Goal: Task Accomplishment & Management: Manage account settings

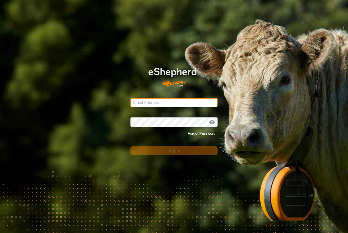
click at [182, 98] on input "Email Address" at bounding box center [173, 102] width 87 height 9
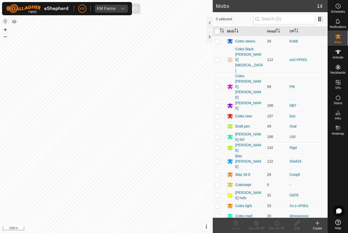
click at [121, 10] on icon "dropdown trigger" at bounding box center [123, 9] width 4 height 4
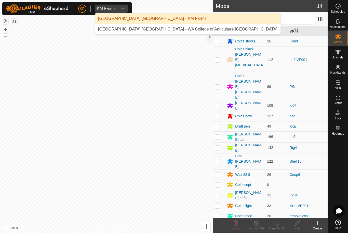
click at [166, 30] on div "Kent Rochester - WA College of Agriculture Denmark" at bounding box center [187, 29] width 179 height 6
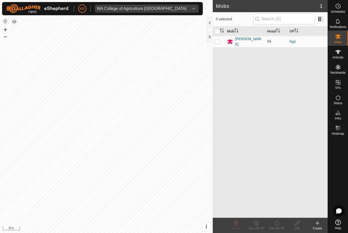
click at [254, 43] on div "Angus steers" at bounding box center [249, 41] width 28 height 11
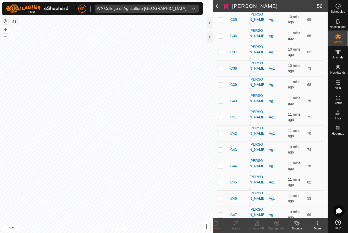
scroll to position [482, 0]
click at [233, 227] on div "Tracks" at bounding box center [235, 228] width 20 height 5
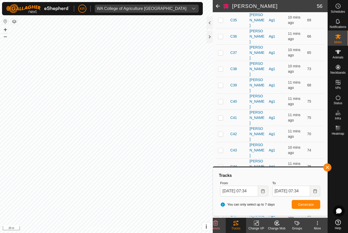
click at [326, 168] on span "button" at bounding box center [327, 168] width 4 height 4
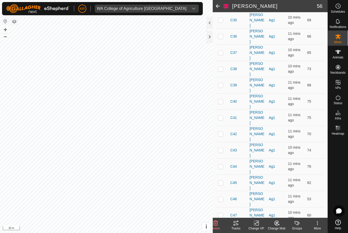
checkbox input "false"
click at [341, 98] on es-activation-svg-icon at bounding box center [337, 98] width 9 height 8
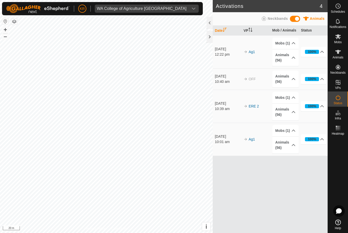
click at [106, 7] on div "WA College of Agriculture Denmark" at bounding box center [142, 9] width 90 height 4
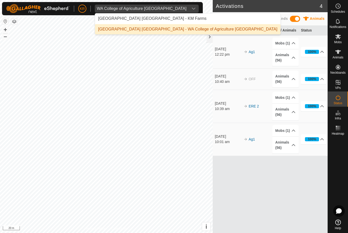
click at [106, 16] on div "Kent Rochester - KM Farms" at bounding box center [152, 19] width 108 height 6
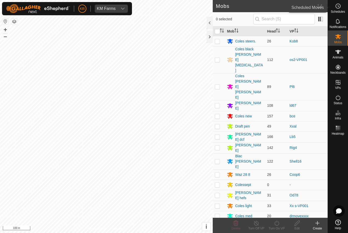
click at [340, 6] on icon at bounding box center [338, 6] width 6 height 6
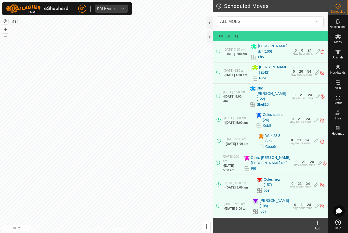
click at [309, 26] on span "ALL MOBS" at bounding box center [265, 22] width 94 height 10
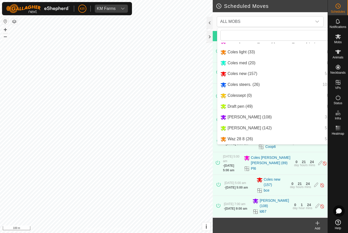
scroll to position [54, 0]
click at [288, 119] on div "Reid (108) 3 moves" at bounding box center [284, 117] width 128 height 6
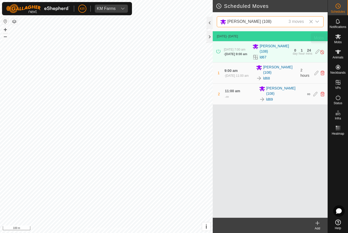
click at [340, 39] on icon at bounding box center [338, 37] width 6 height 6
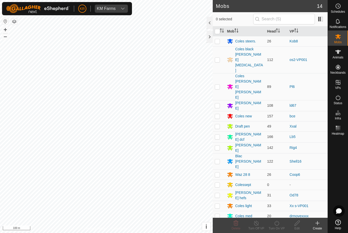
click at [219, 104] on p-checkbox at bounding box center [216, 106] width 5 height 4
checkbox input "true"
click at [257, 227] on div "Turn Off VP" at bounding box center [256, 228] width 20 height 5
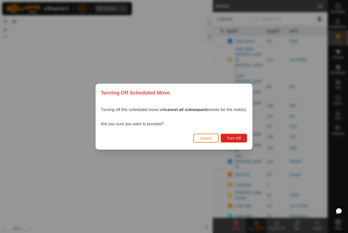
click at [234, 140] on span "Turn Off" at bounding box center [234, 138] width 14 height 4
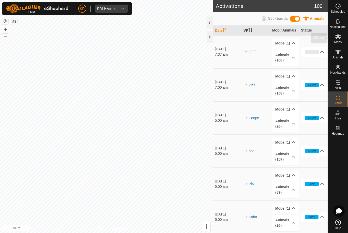
click at [342, 38] on es-mob-svg-icon at bounding box center [337, 37] width 9 height 8
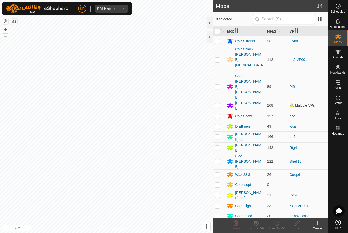
click at [215, 104] on p-checkbox at bounding box center [216, 106] width 5 height 4
checkbox input "true"
click at [278, 225] on icon at bounding box center [276, 223] width 5 height 5
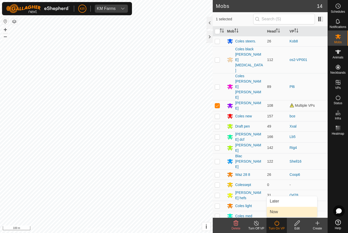
click at [287, 212] on link "Now" at bounding box center [291, 212] width 50 height 10
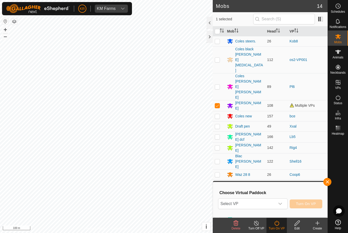
click at [280, 204] on icon "dropdown trigger" at bounding box center [280, 204] width 4 height 4
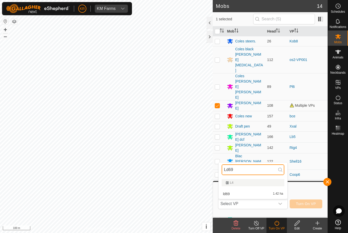
type input "Ld69"
click at [270, 195] on div "ld69 1.42 ha" at bounding box center [252, 194] width 63 height 6
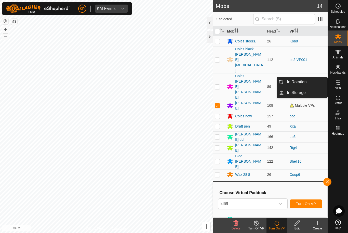
click at [316, 84] on link "In Rotation" at bounding box center [305, 82] width 44 height 10
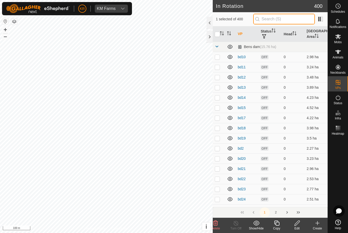
click at [286, 22] on input "text" at bounding box center [284, 19] width 62 height 11
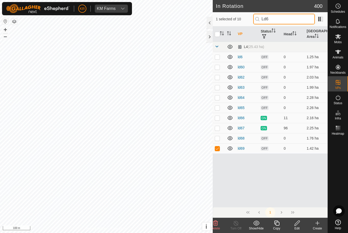
type input "Ld69"
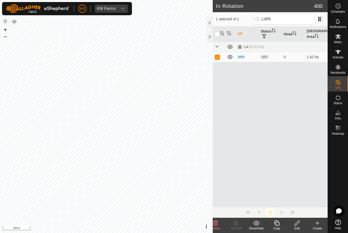
click at [298, 223] on icon at bounding box center [297, 223] width 6 height 6
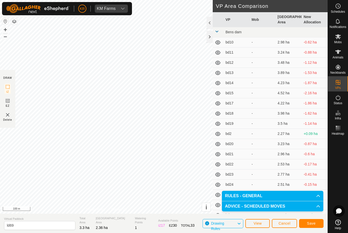
click at [320, 225] on button "Save" at bounding box center [311, 223] width 24 height 9
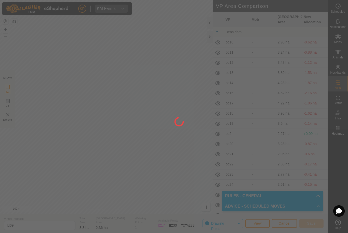
click at [340, 38] on div at bounding box center [174, 116] width 348 height 233
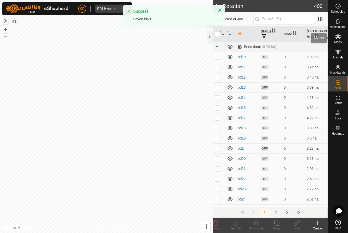
click at [340, 41] on span "Mobs" at bounding box center [337, 42] width 7 height 3
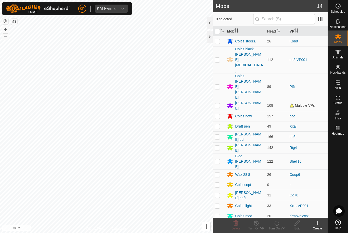
click at [214, 100] on td at bounding box center [218, 105] width 12 height 11
checkbox input "true"
click at [278, 224] on icon at bounding box center [276, 223] width 5 height 5
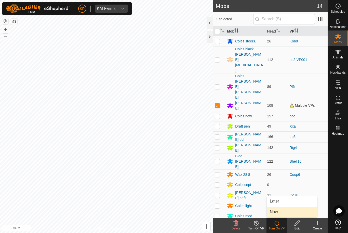
click at [284, 212] on link "Now" at bounding box center [291, 212] width 50 height 10
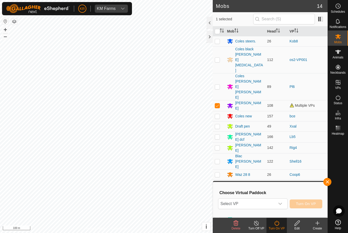
click at [281, 205] on icon "dropdown trigger" at bounding box center [280, 204] width 4 height 4
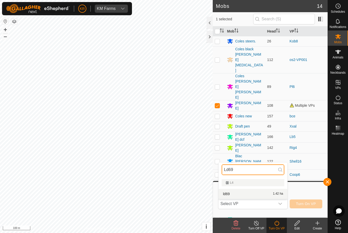
type input "Ld69"
click at [277, 194] on span "1.42 ha" at bounding box center [278, 194] width 10 height 4
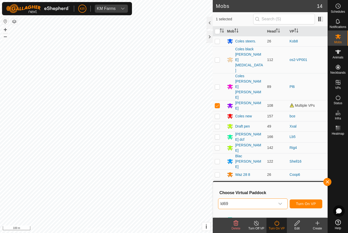
click at [304, 206] on span "Turn On VP" at bounding box center [306, 204] width 20 height 4
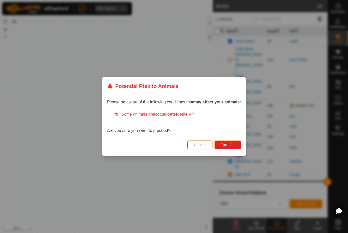
click at [238, 145] on button "Turn On" at bounding box center [227, 145] width 26 height 9
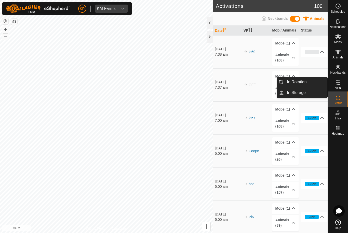
click at [321, 83] on link "In Rotation" at bounding box center [305, 82] width 44 height 10
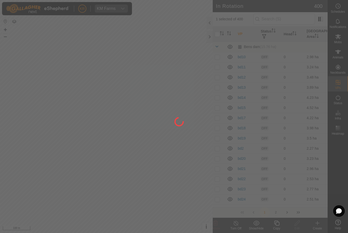
click at [316, 83] on div at bounding box center [174, 116] width 348 height 233
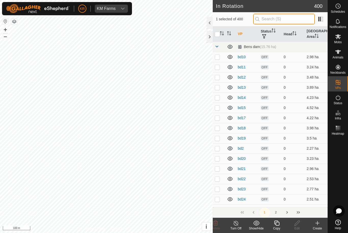
click at [285, 19] on input "text" at bounding box center [284, 19] width 62 height 11
type input "Dr"
click at [218, 59] on td at bounding box center [218, 57] width 12 height 10
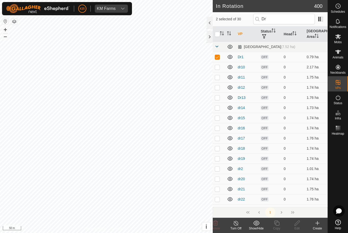
click at [217, 61] on td at bounding box center [218, 57] width 12 height 10
checkbox input "false"
click at [318, 228] on div "Create" at bounding box center [317, 228] width 20 height 5
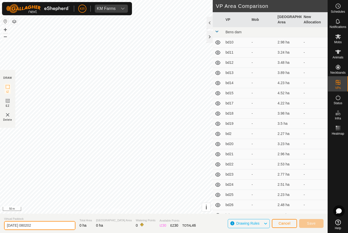
click at [48, 223] on input "2025-08-15 080202" at bounding box center [39, 225] width 71 height 9
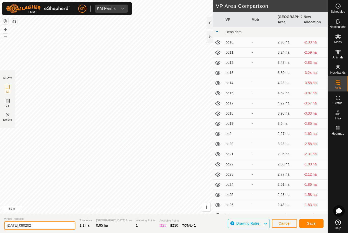
click at [41, 224] on input "2025-08-15 080202" at bounding box center [39, 225] width 71 height 9
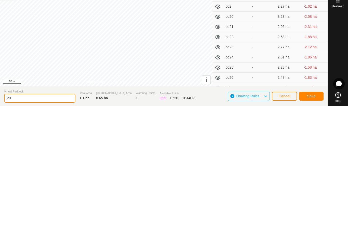
type input "2"
type input "Dra1"
click at [313, 222] on span "Save" at bounding box center [311, 224] width 9 height 4
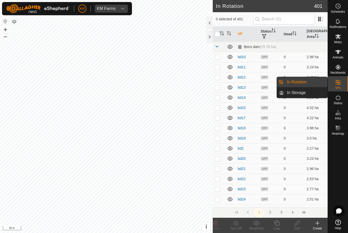
click at [314, 81] on link "In Rotation" at bounding box center [305, 82] width 44 height 10
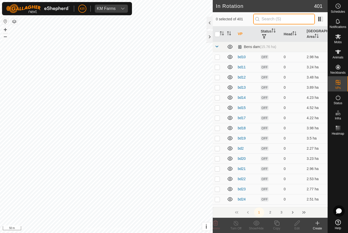
click at [289, 17] on input "text" at bounding box center [284, 19] width 62 height 11
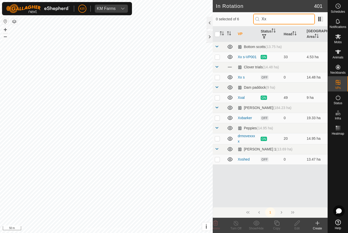
type input "Xx"
click at [214, 120] on td at bounding box center [218, 118] width 12 height 10
checkbox input "true"
click at [297, 226] on icon at bounding box center [297, 223] width 6 height 6
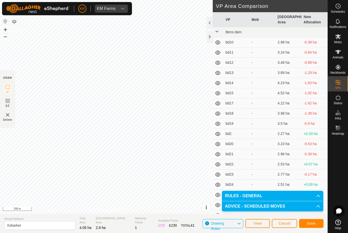
click at [316, 223] on button "Save" at bounding box center [311, 223] width 24 height 9
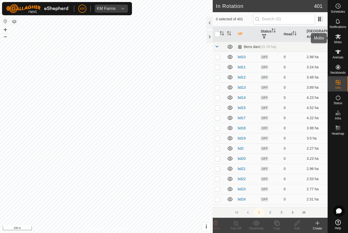
click at [341, 42] on span "Mobs" at bounding box center [337, 42] width 7 height 3
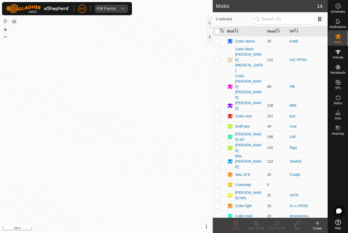
click at [216, 193] on p-checkbox at bounding box center [216, 195] width 5 height 4
checkbox input "true"
click at [281, 227] on div "Turn On VP" at bounding box center [276, 228] width 20 height 5
click at [283, 213] on link "Now" at bounding box center [291, 212] width 50 height 10
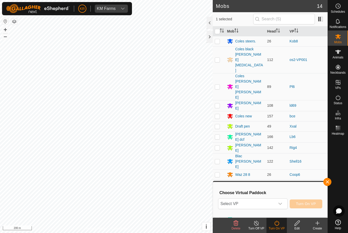
click at [244, 202] on span "Select VP" at bounding box center [246, 204] width 56 height 10
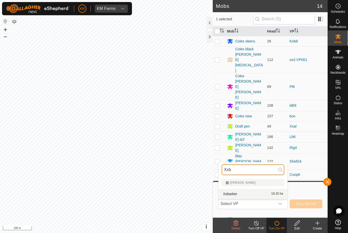
type input "Xxb"
click at [251, 191] on div "Xxbarker 19.33 ha" at bounding box center [252, 194] width 63 height 6
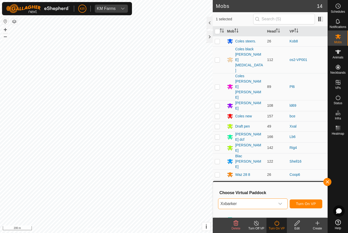
click at [309, 204] on span "Turn On VP" at bounding box center [306, 204] width 20 height 4
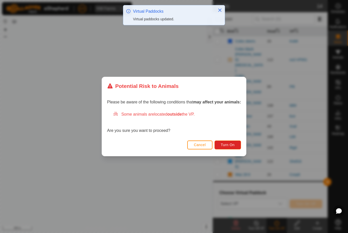
click at [232, 144] on span "Turn On" at bounding box center [228, 145] width 14 height 4
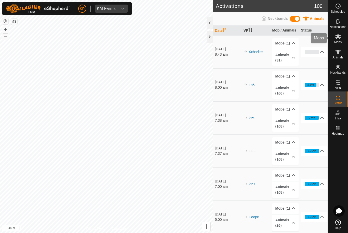
click at [341, 37] on es-mob-svg-icon at bounding box center [337, 37] width 9 height 8
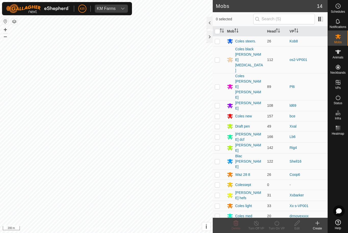
click at [215, 58] on p-checkbox at bounding box center [216, 60] width 5 height 4
checkbox input "true"
click at [277, 224] on icon at bounding box center [276, 223] width 6 height 6
click at [295, 213] on link "Now" at bounding box center [291, 212] width 50 height 10
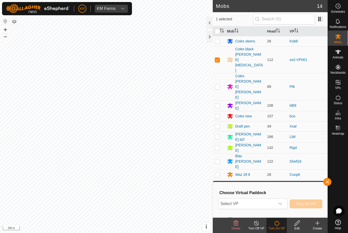
click at [284, 205] on div "dropdown trigger" at bounding box center [280, 204] width 10 height 10
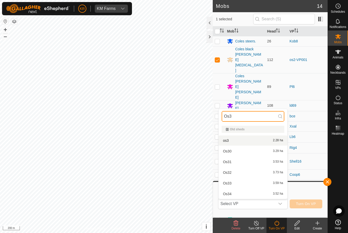
type input "Os3"
click at [282, 142] on span "2.28 ha" at bounding box center [278, 141] width 10 height 4
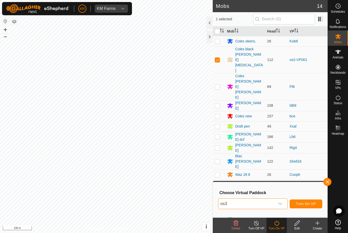
click at [314, 204] on span "Turn On VP" at bounding box center [306, 204] width 20 height 4
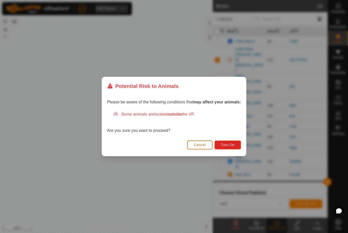
click at [233, 143] on span "Turn On" at bounding box center [228, 145] width 14 height 4
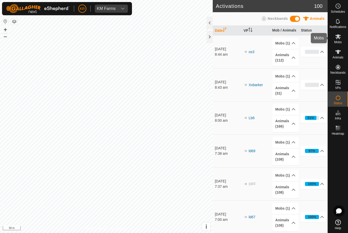
click at [341, 39] on es-mob-svg-icon at bounding box center [337, 37] width 9 height 8
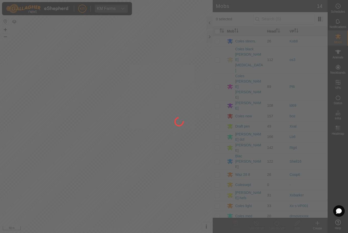
click at [341, 85] on div at bounding box center [174, 116] width 348 height 233
click at [341, 84] on div at bounding box center [174, 116] width 348 height 233
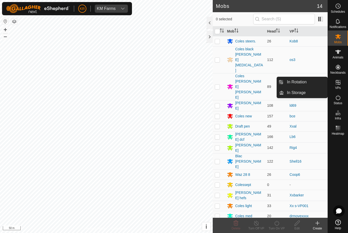
click at [301, 81] on span "In Rotation" at bounding box center [297, 82] width 20 height 6
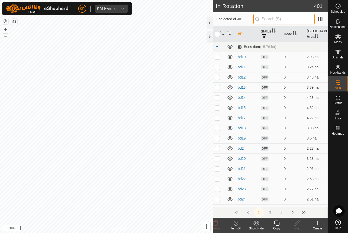
click at [299, 18] on input "text" at bounding box center [284, 19] width 62 height 11
type input "Os3"
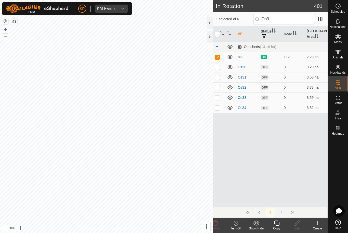
click at [273, 221] on icon at bounding box center [276, 223] width 6 height 6
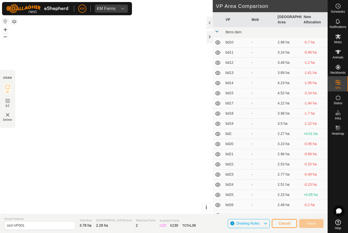
click at [277, 223] on button "Cancel" at bounding box center [283, 223] width 25 height 9
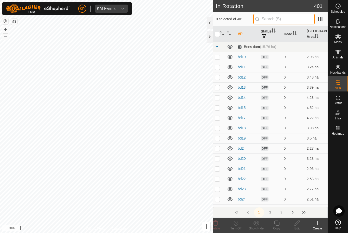
click at [282, 22] on input "text" at bounding box center [284, 19] width 62 height 11
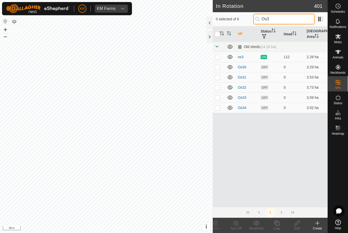
type input "Os3"
click at [219, 58] on p-checkbox at bounding box center [216, 57] width 5 height 4
checkbox input "true"
click at [275, 223] on icon at bounding box center [276, 223] width 6 height 6
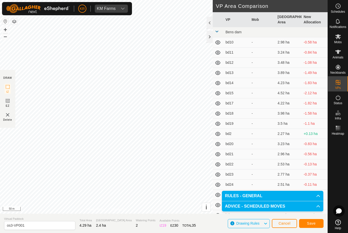
click at [308, 224] on span "Save" at bounding box center [311, 224] width 9 height 4
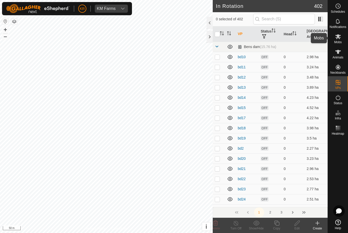
click at [337, 34] on icon at bounding box center [338, 37] width 6 height 6
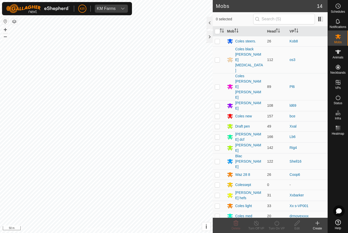
click at [342, 39] on div "Mobs" at bounding box center [337, 38] width 20 height 15
click at [222, 51] on td at bounding box center [218, 59] width 12 height 27
checkbox input "true"
click at [279, 224] on icon at bounding box center [276, 223] width 6 height 6
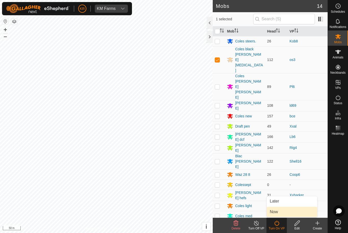
click at [284, 213] on link "Now" at bounding box center [291, 212] width 50 height 10
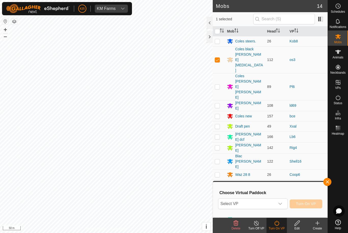
click at [274, 201] on span "Select VP" at bounding box center [246, 204] width 56 height 10
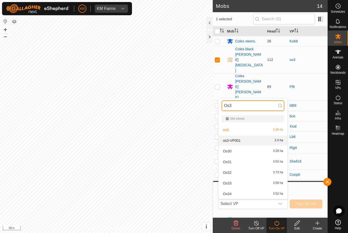
type input "Os3"
click at [273, 144] on div "os3-VP001 2.4 ha" at bounding box center [252, 141] width 63 height 6
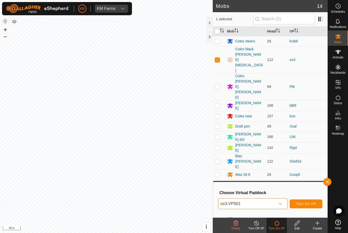
click at [306, 205] on span "Turn On VP" at bounding box center [306, 204] width 20 height 4
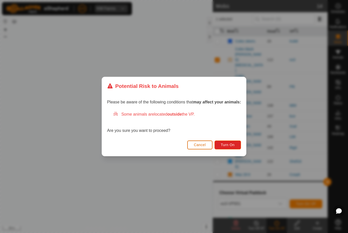
click at [228, 145] on span "Turn On" at bounding box center [228, 145] width 14 height 4
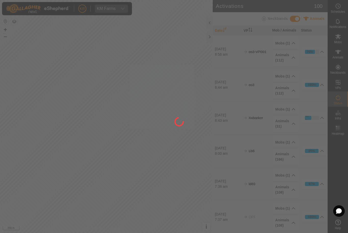
click at [9, 170] on div at bounding box center [174, 116] width 348 height 233
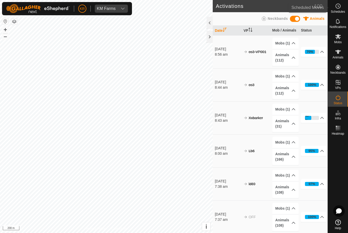
click at [342, 11] on span "Schedules" at bounding box center [337, 11] width 14 height 3
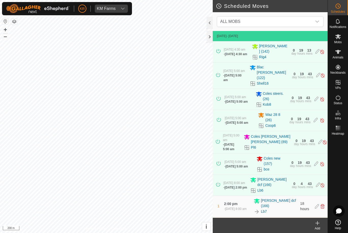
click at [305, 20] on span "ALL MOBS" at bounding box center [265, 22] width 94 height 10
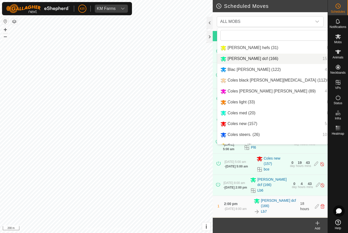
click at [259, 58] on div "Bevan dcf (166) 15 moves" at bounding box center [284, 59] width 128 height 6
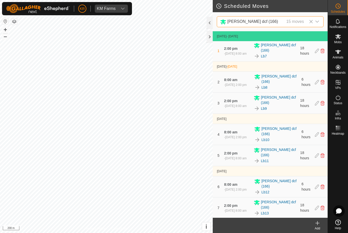
scroll to position [22, 0]
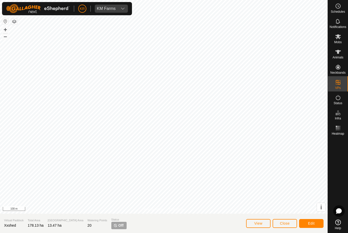
click at [289, 223] on span "Close" at bounding box center [285, 224] width 10 height 4
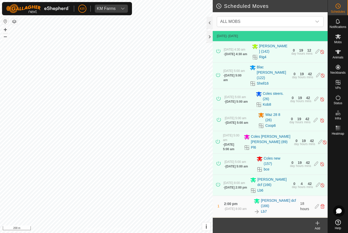
click at [303, 22] on span "ALL MOBS" at bounding box center [265, 22] width 94 height 10
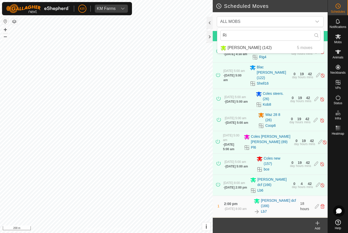
type input "Ri"
click at [289, 48] on div "Riggs (142) 5 moves" at bounding box center [270, 48] width 100 height 6
